Goal: Information Seeking & Learning: Understand process/instructions

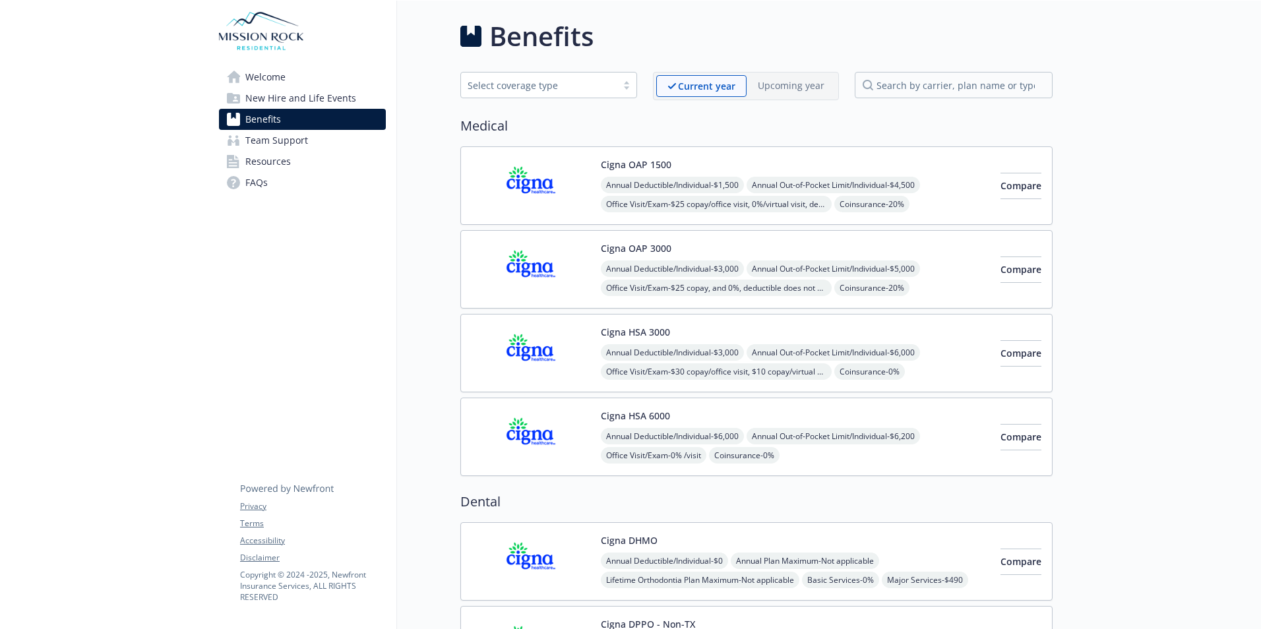
click at [257, 98] on span "New Hire and Life Events" at bounding box center [300, 98] width 111 height 21
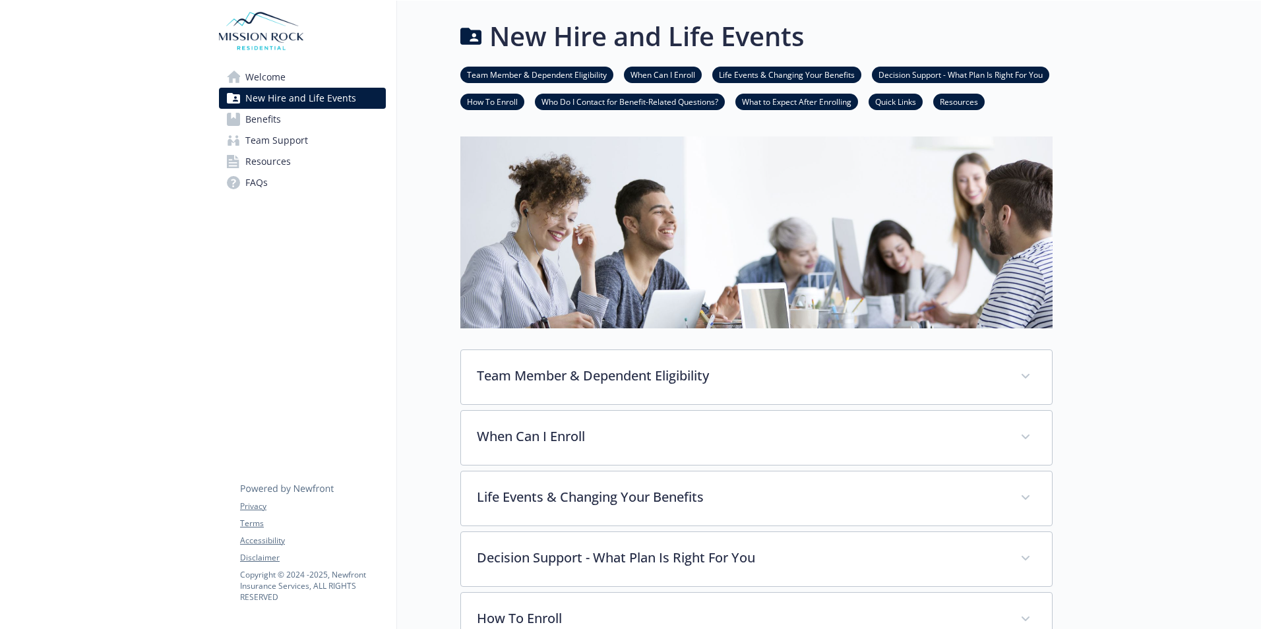
click at [661, 72] on link "When Can I Enroll" at bounding box center [663, 74] width 78 height 13
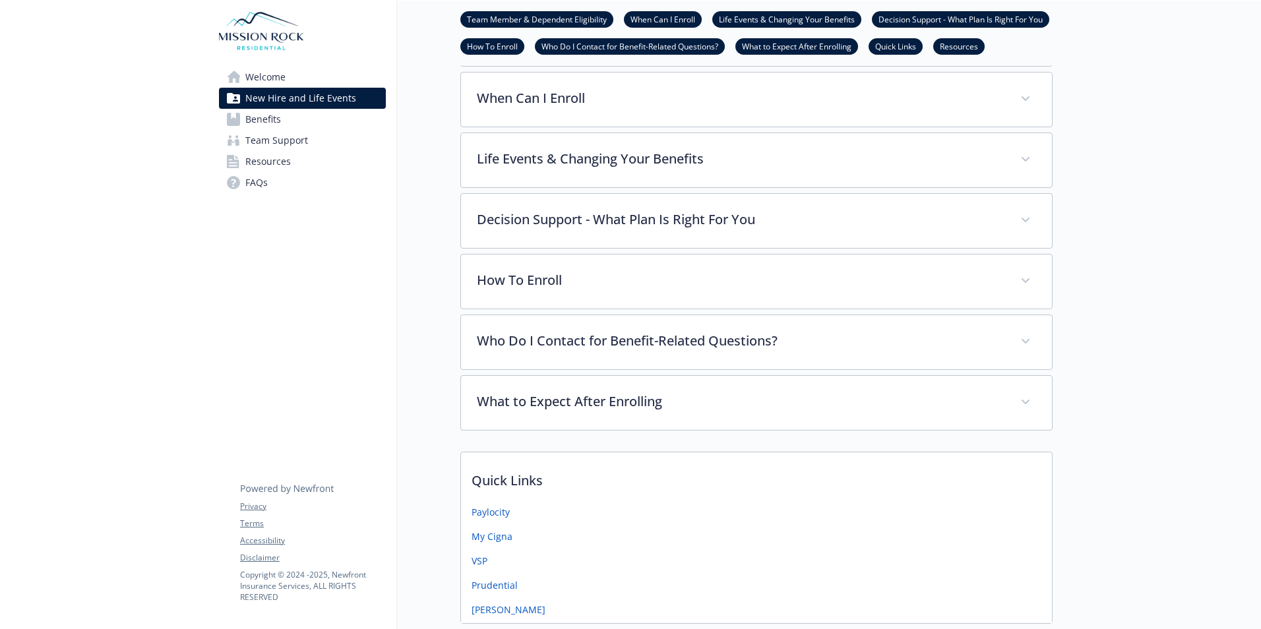
scroll to position [342, 10]
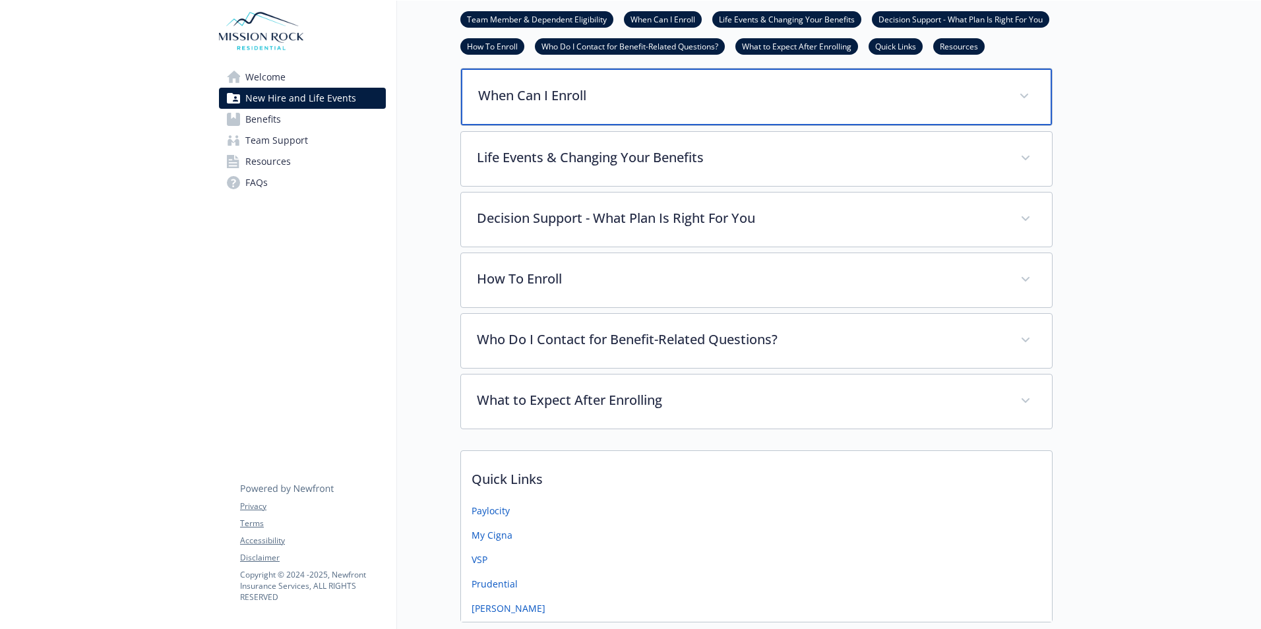
click at [538, 99] on p "When Can I Enroll" at bounding box center [740, 96] width 525 height 20
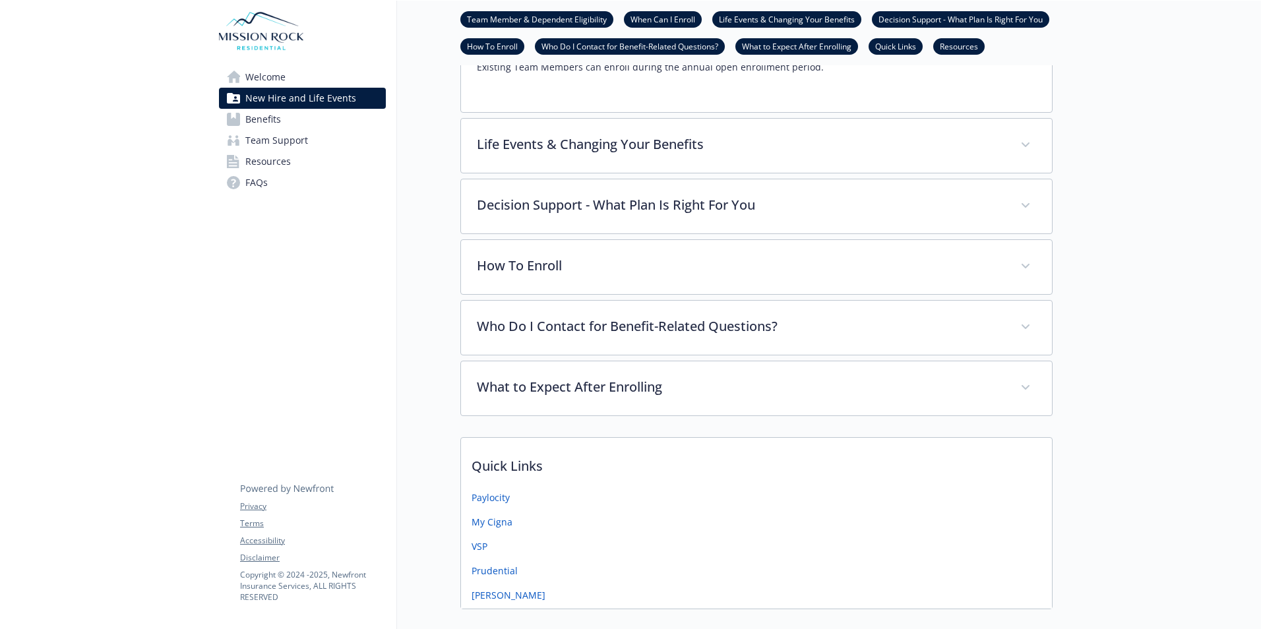
scroll to position [476, 10]
click at [255, 140] on span "Team Support" at bounding box center [276, 140] width 63 height 21
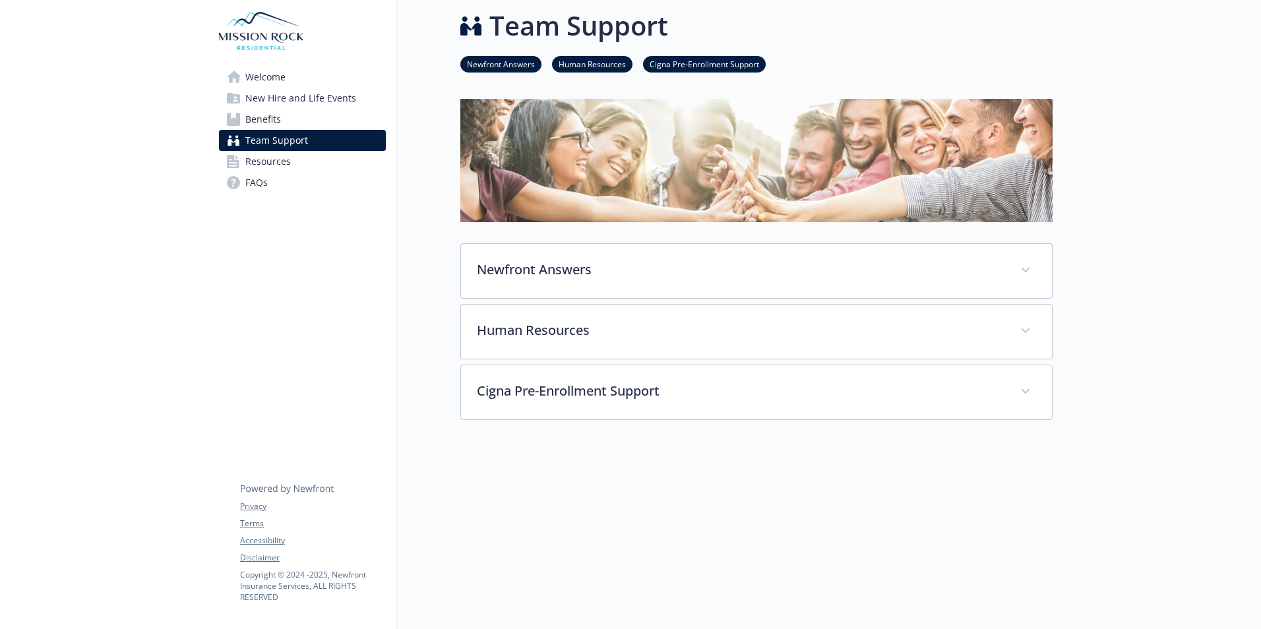
scroll to position [71, 10]
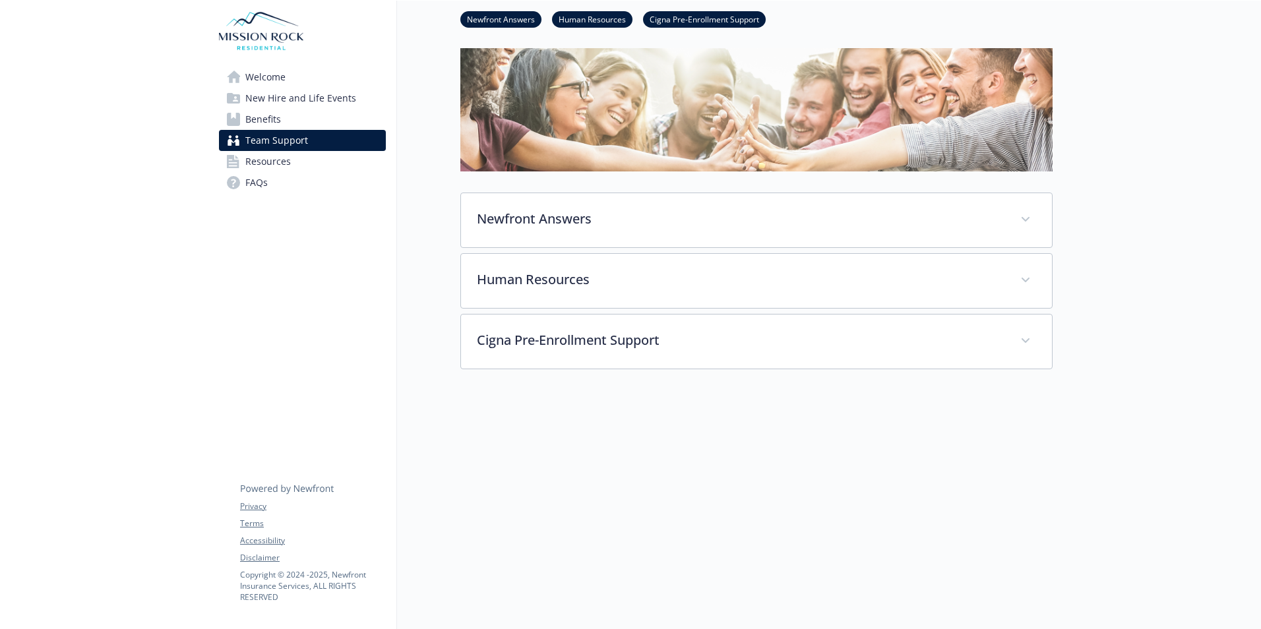
click at [245, 164] on span "Resources" at bounding box center [268, 161] width 46 height 21
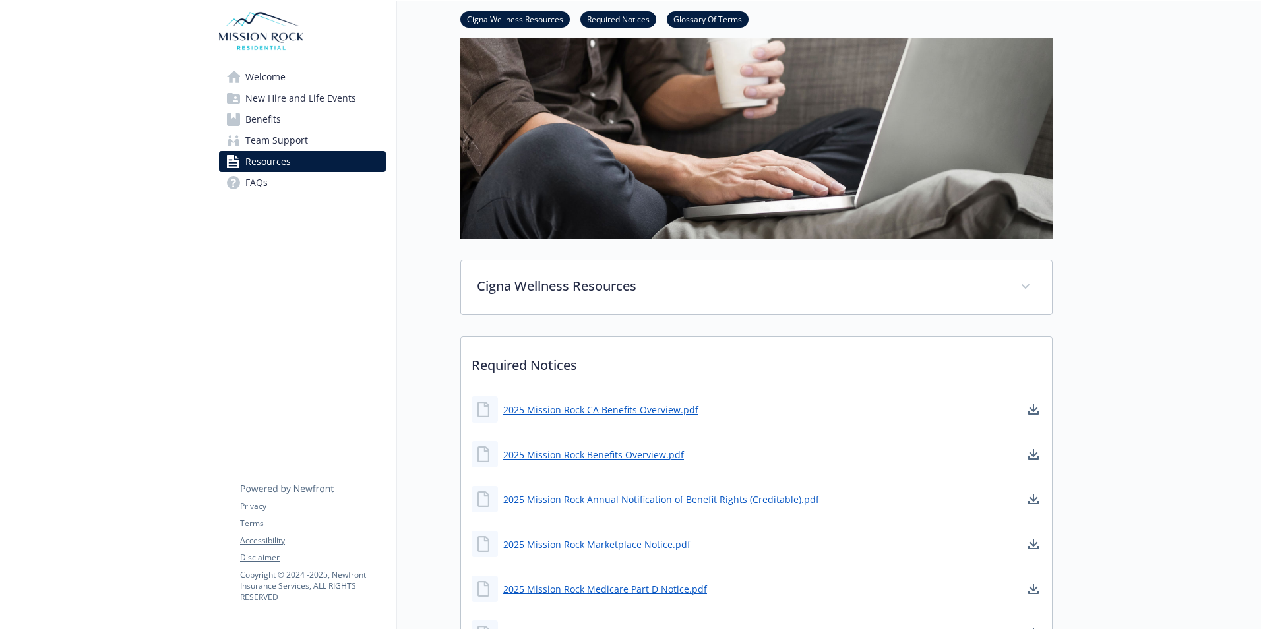
scroll to position [137, 10]
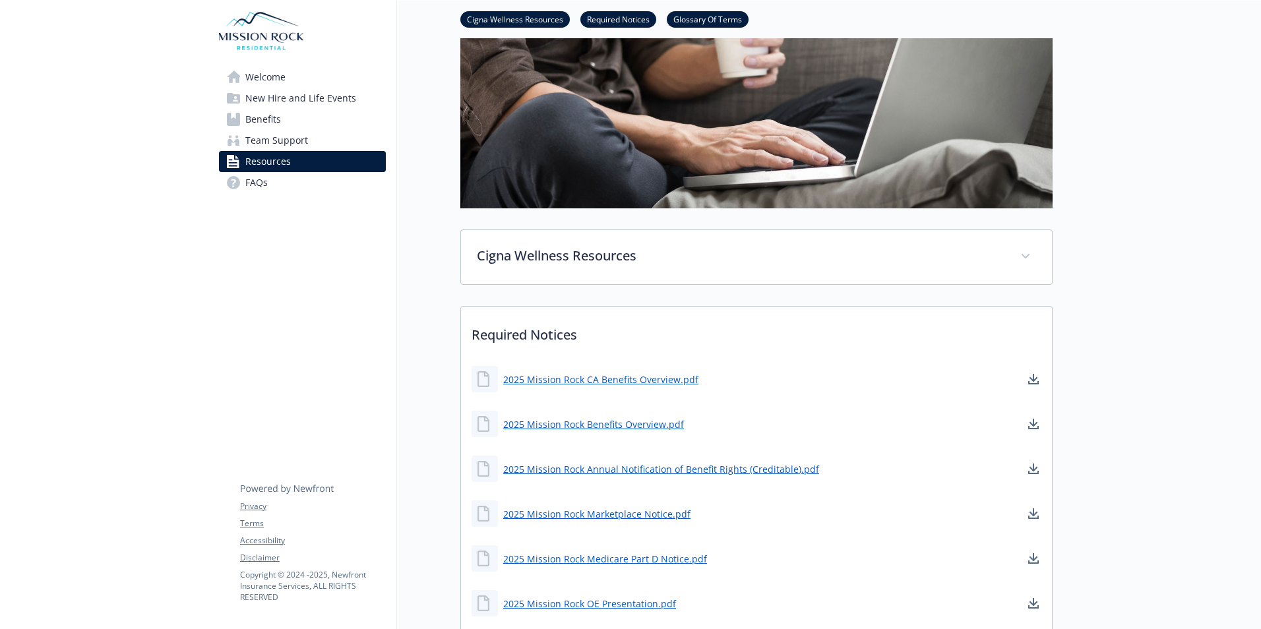
click at [245, 187] on span "FAQs" at bounding box center [256, 182] width 22 height 21
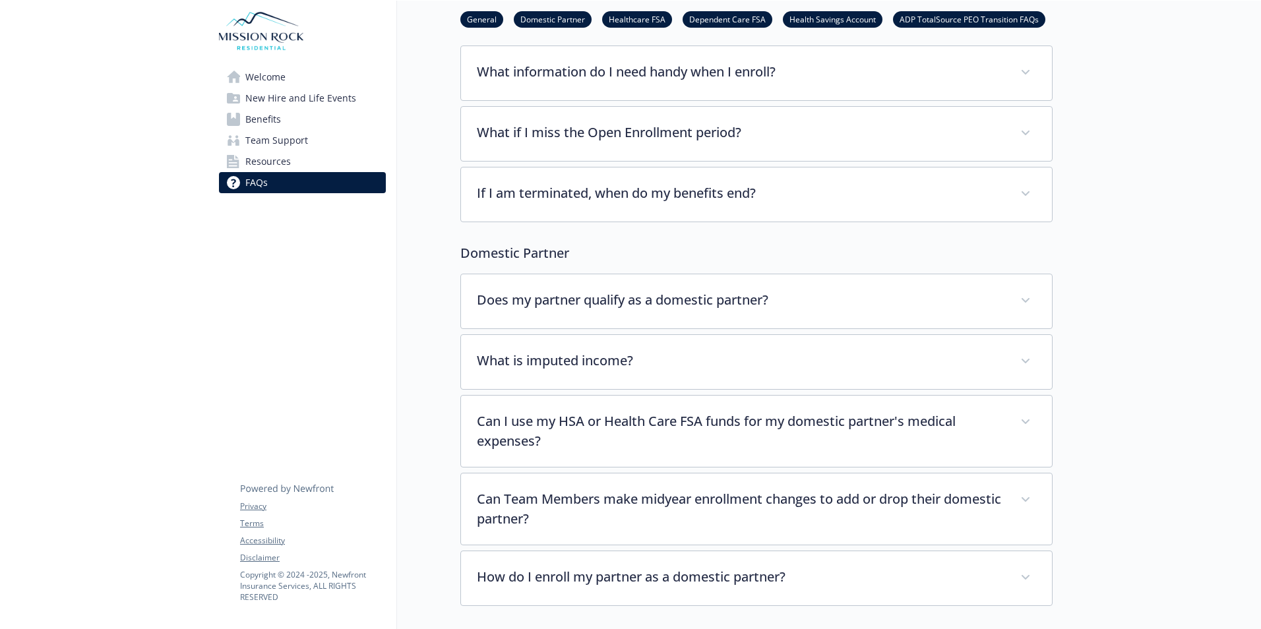
scroll to position [71, 10]
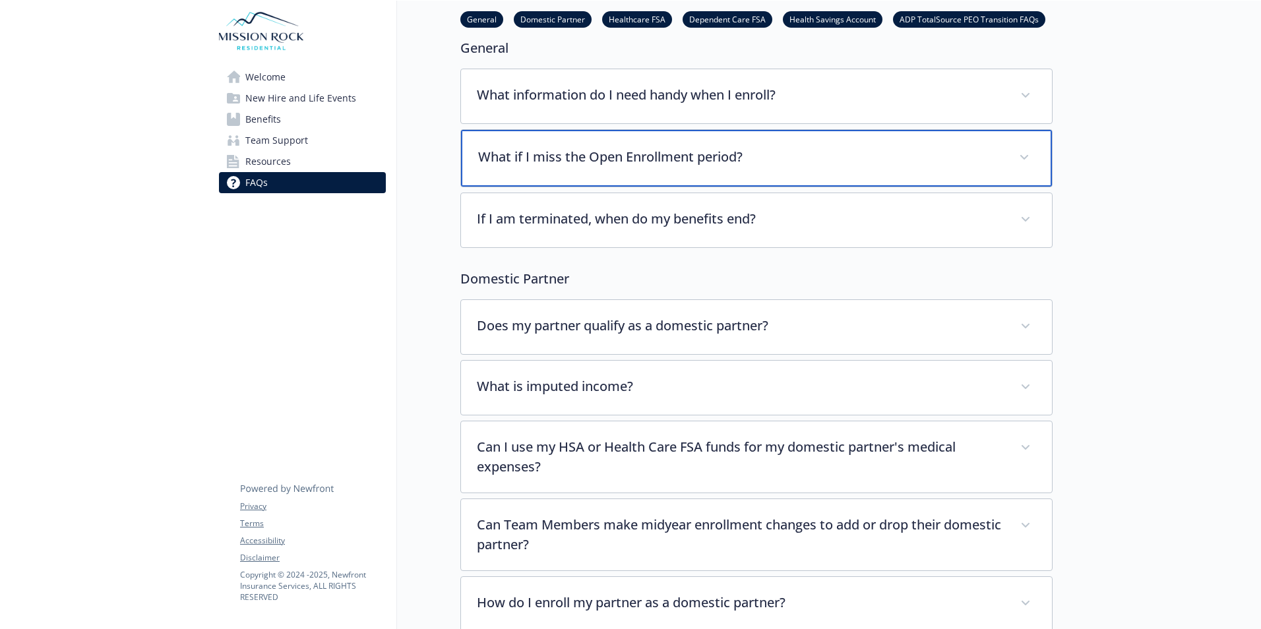
click at [696, 158] on p "What if I miss the Open Enrollment period?" at bounding box center [740, 157] width 525 height 20
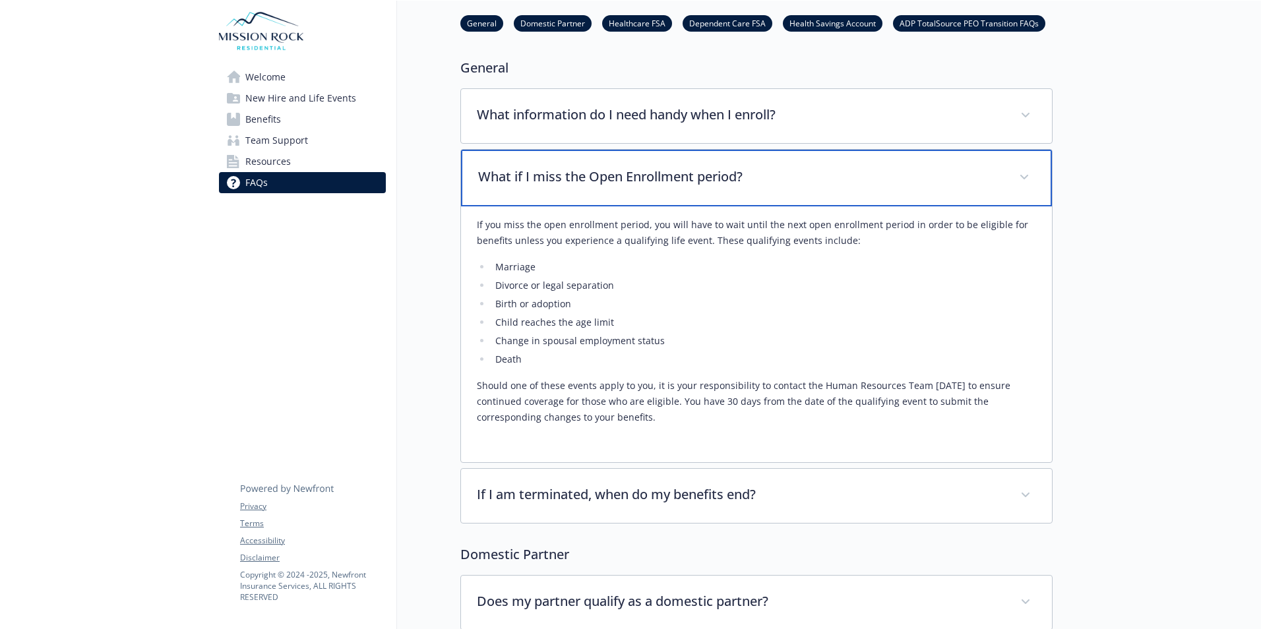
scroll to position [0, 10]
